Goal: Information Seeking & Learning: Learn about a topic

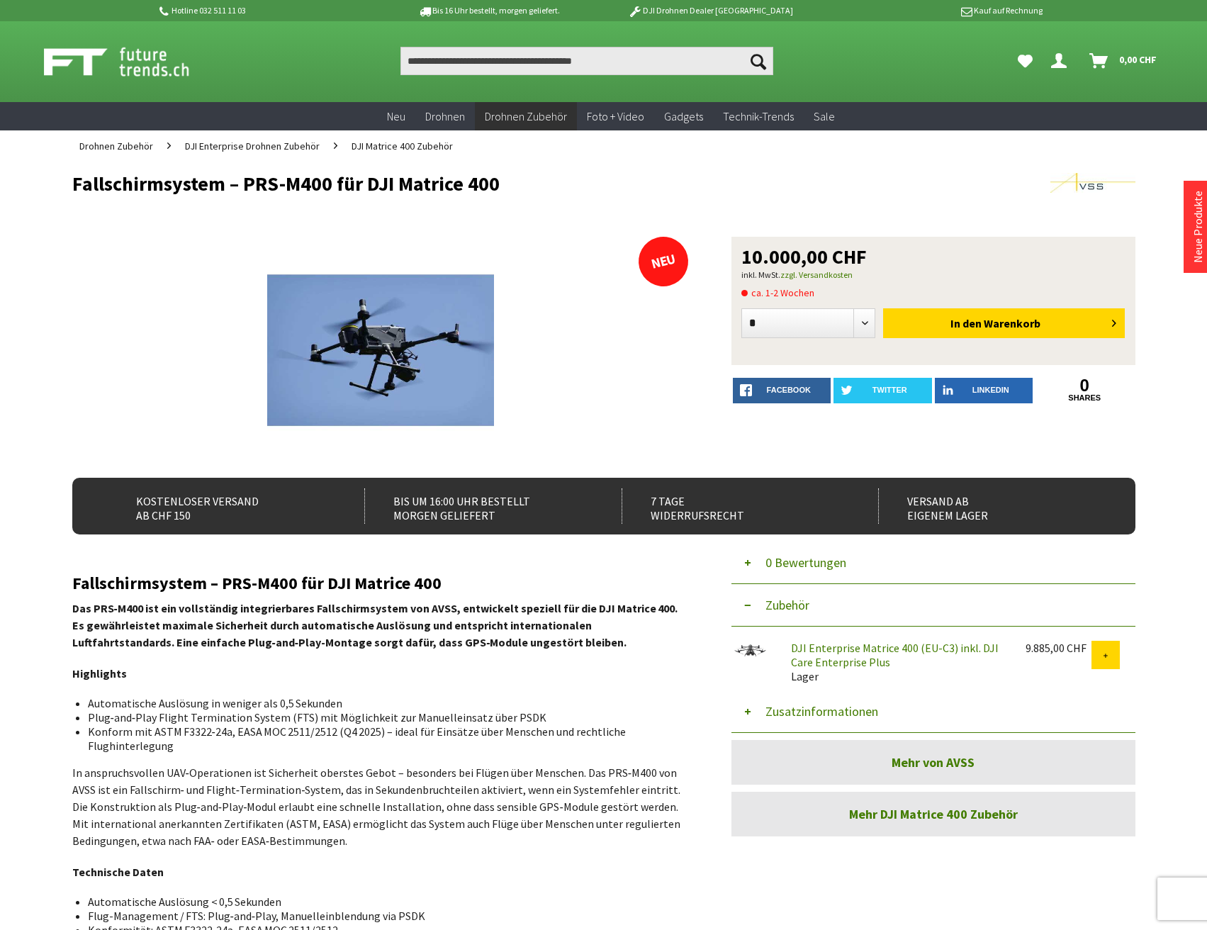
click at [500, 64] on input "Produkt, Marke, Kategorie, EAN, Artikelnummer…" at bounding box center [586, 61] width 373 height 28
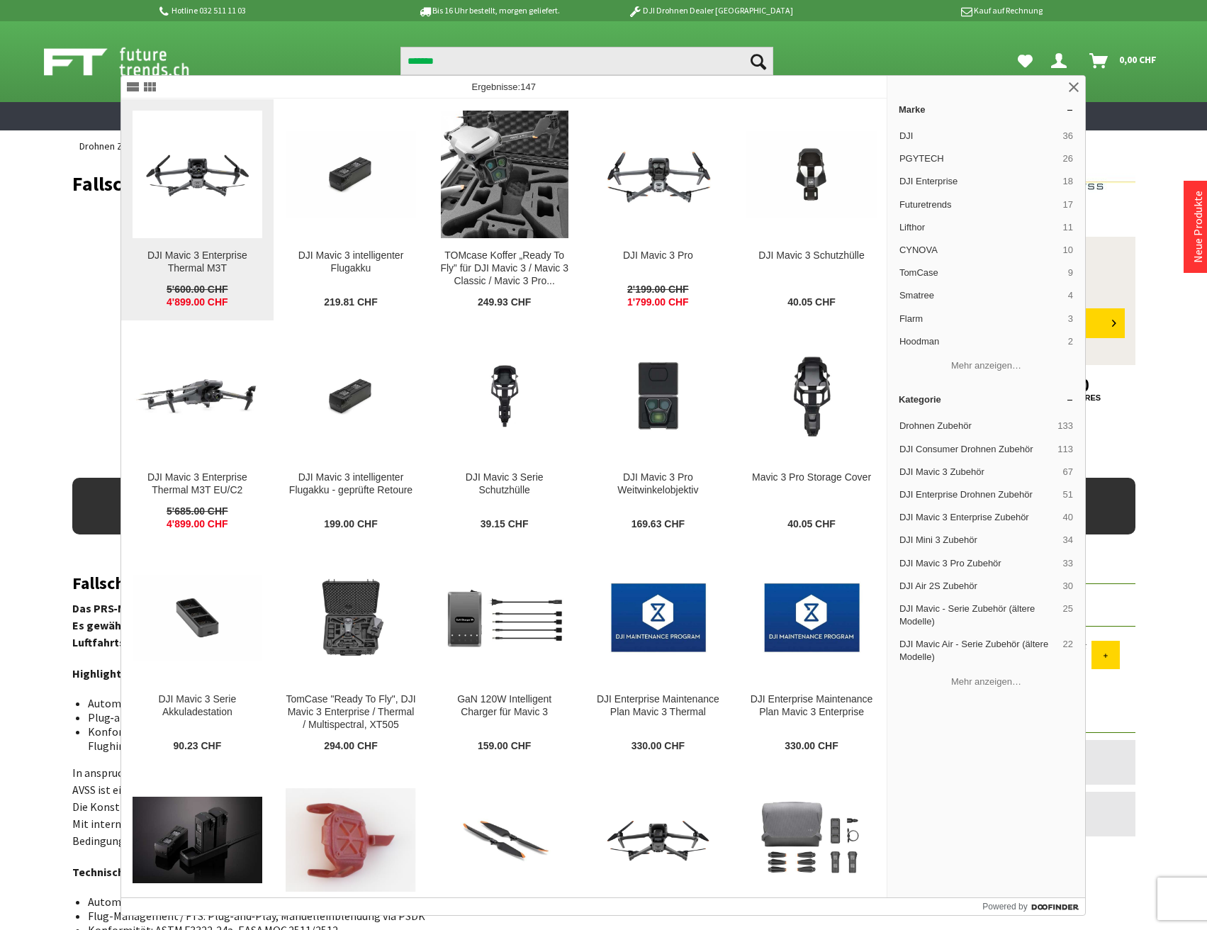
type input "*******"
click at [201, 215] on figure at bounding box center [198, 175] width 130 height 128
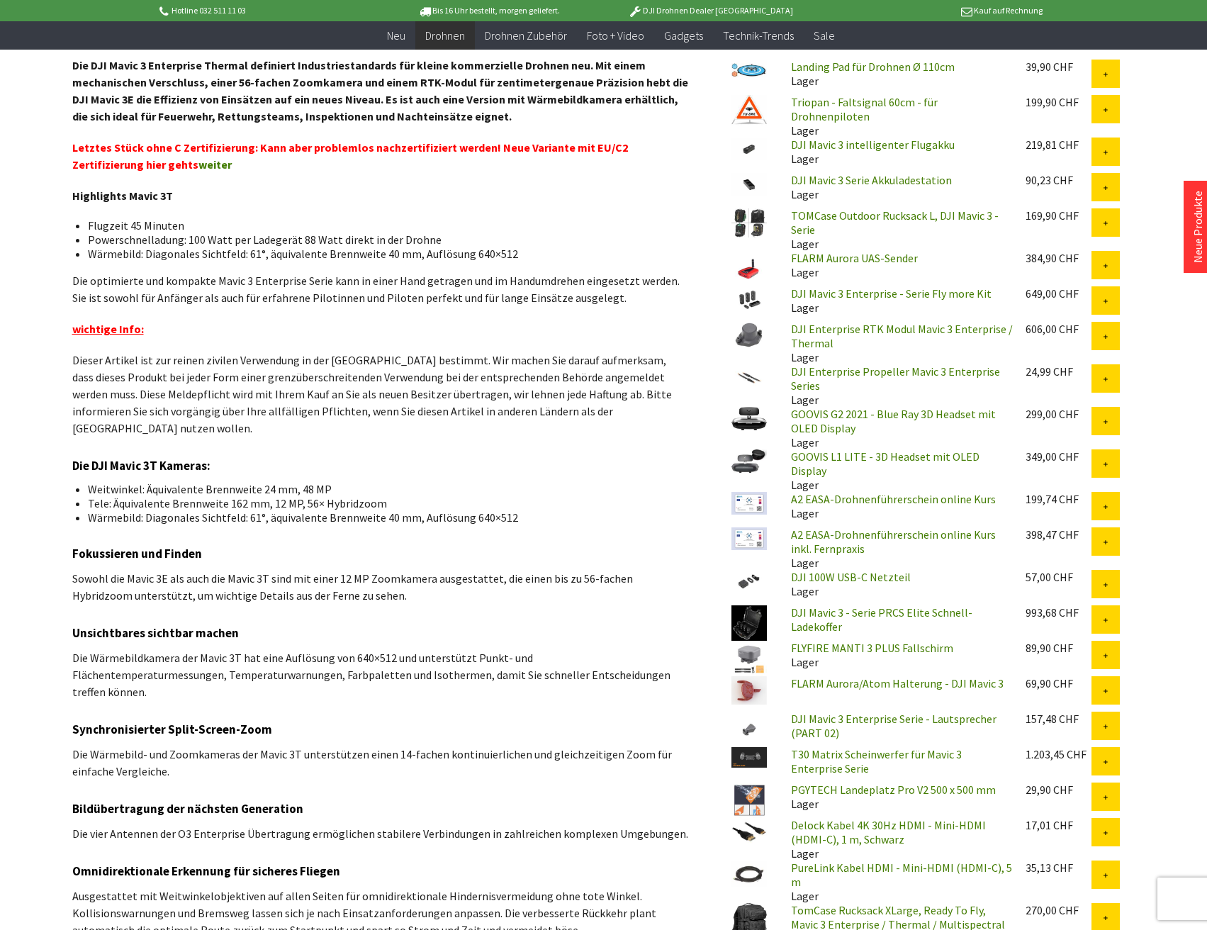
scroll to position [638, 0]
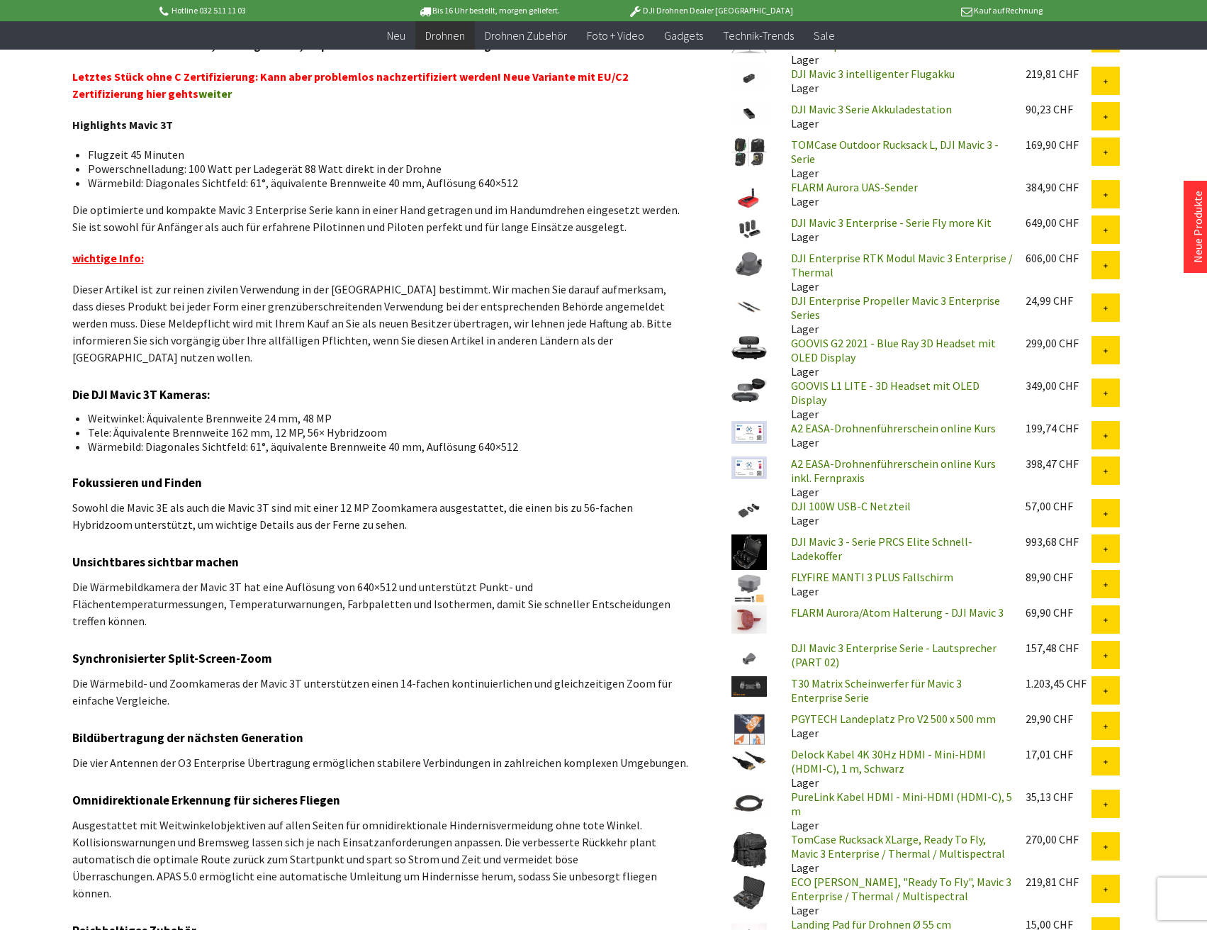
click at [920, 676] on link "T30 Matrix Scheinwerfer für Mavic 3 Enterprise Serie" at bounding box center [876, 690] width 171 height 28
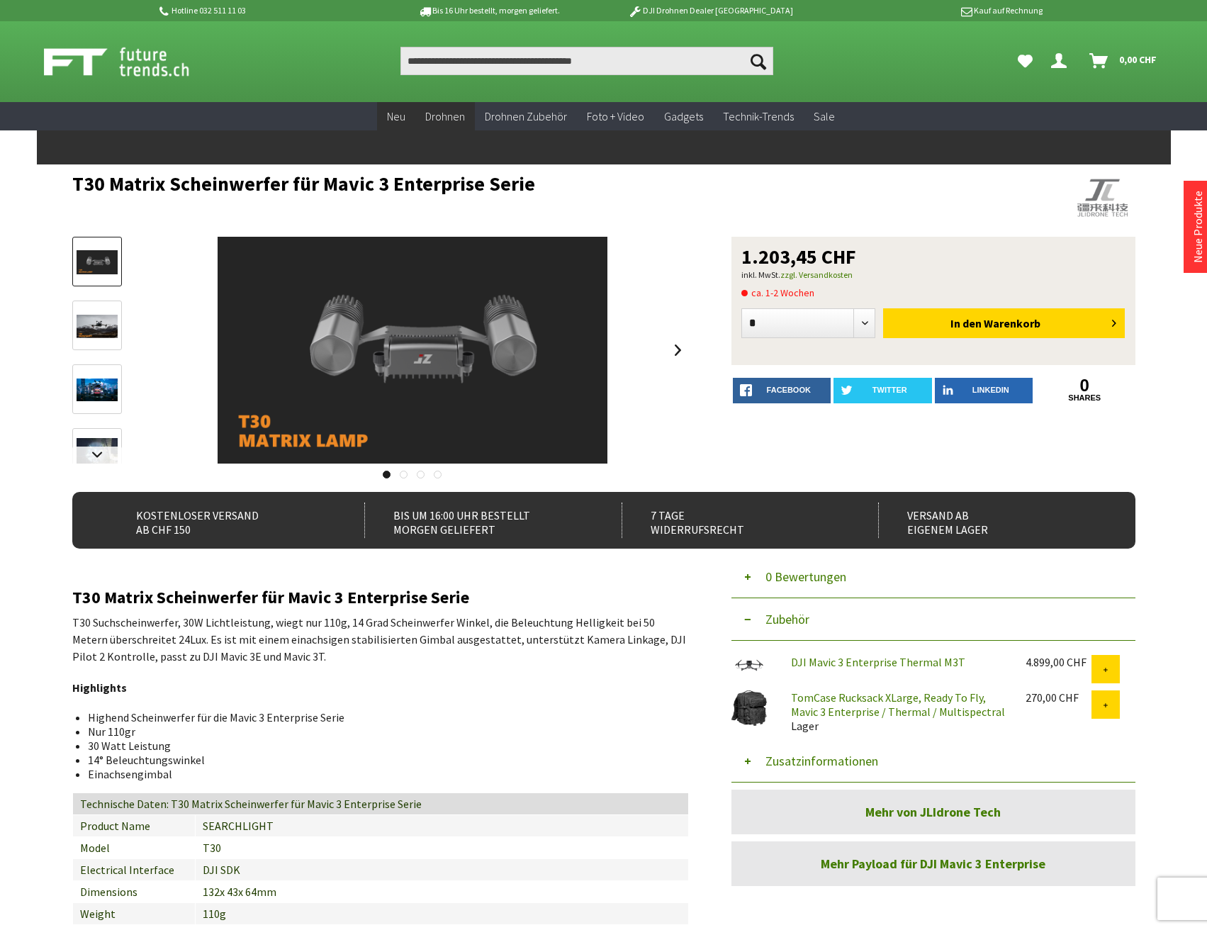
click at [412, 110] on link "Neu" at bounding box center [396, 116] width 38 height 29
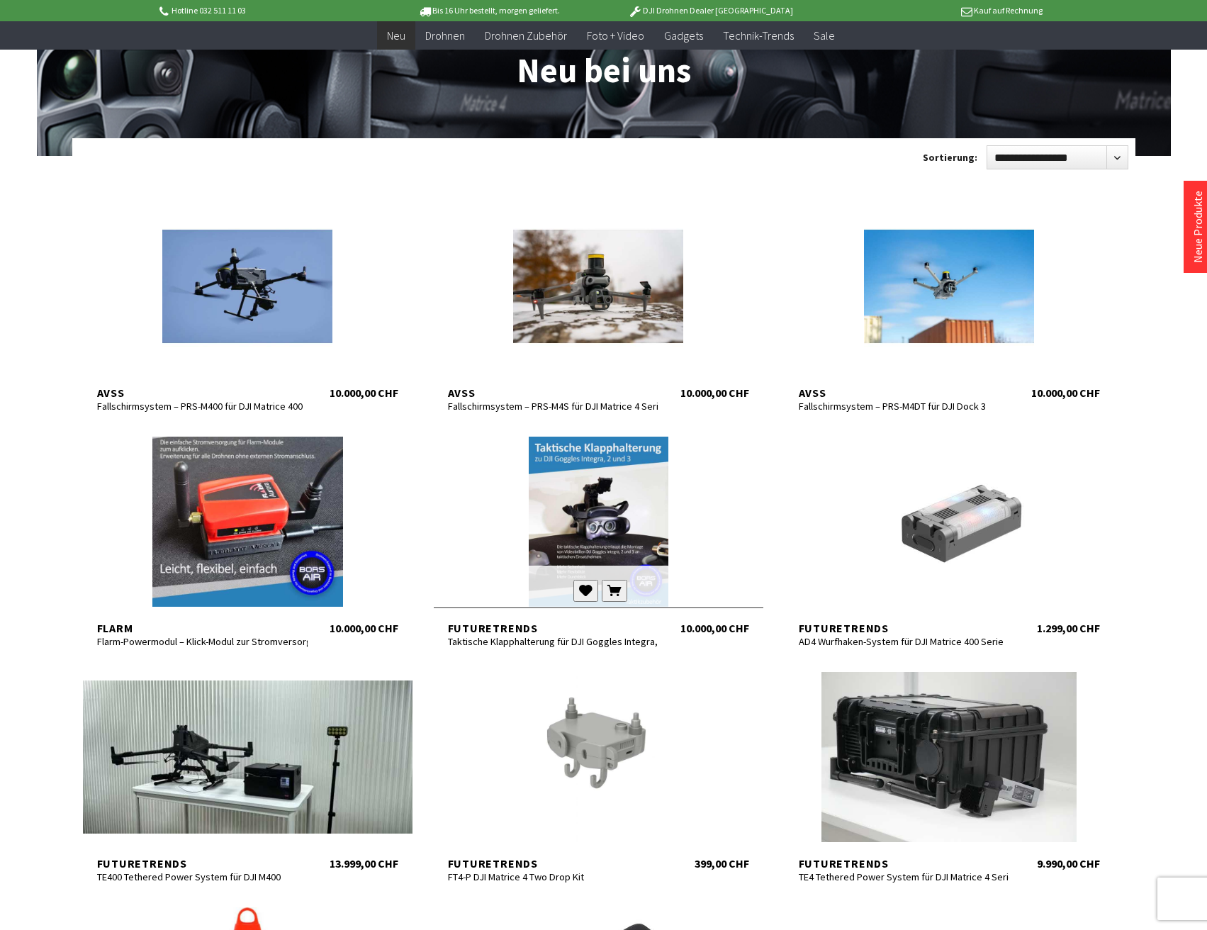
scroll to position [213, 0]
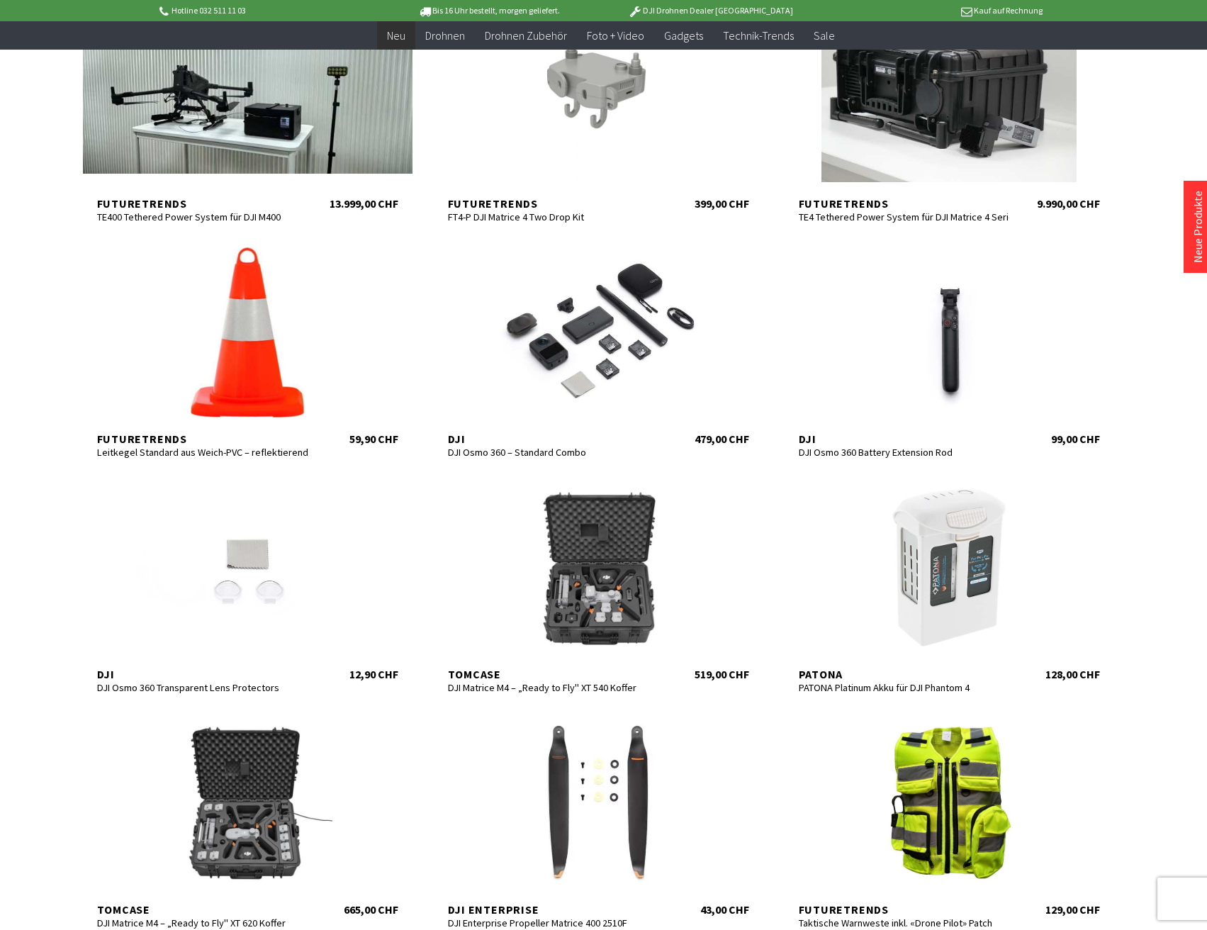
scroll to position [638, 0]
